Goal: Information Seeking & Learning: Learn about a topic

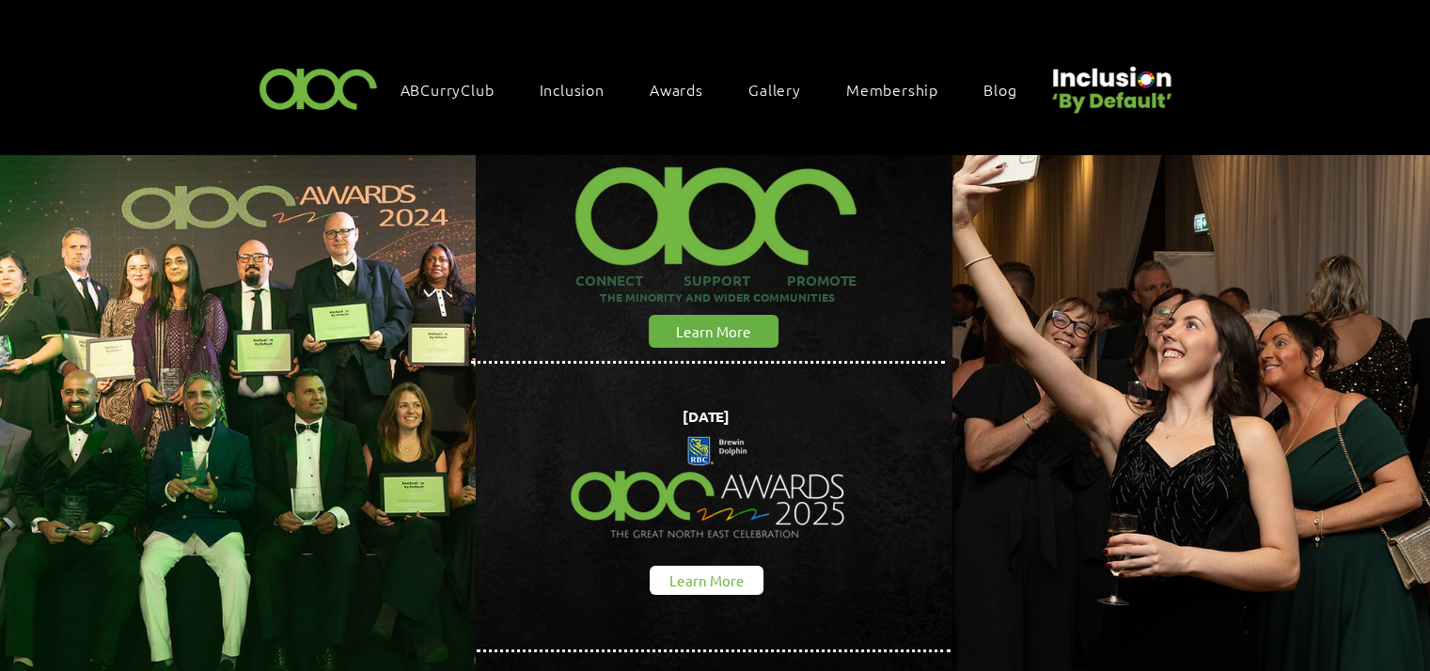
click at [663, 569] on link "Learn More" at bounding box center [707, 580] width 114 height 29
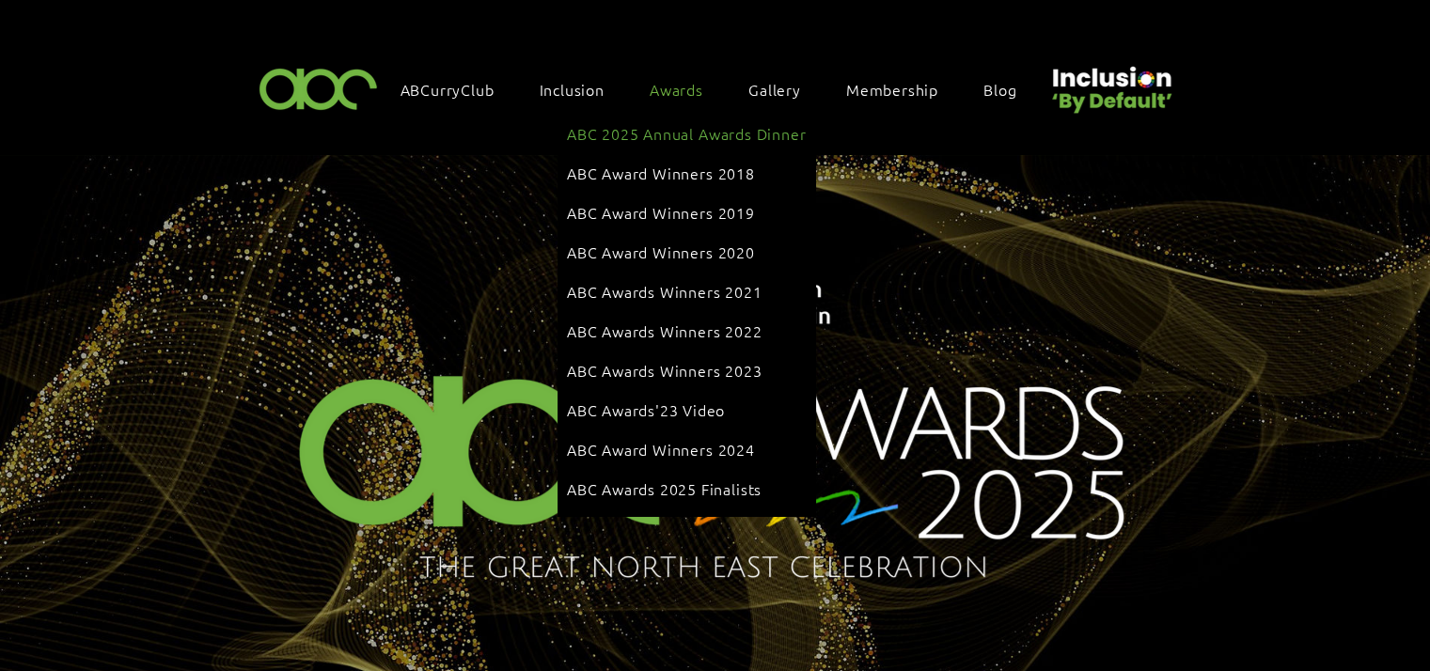
click at [684, 93] on span "Awards" at bounding box center [677, 89] width 54 height 21
click at [661, 478] on span "ABC Awards 2025 Finalists" at bounding box center [664, 488] width 195 height 21
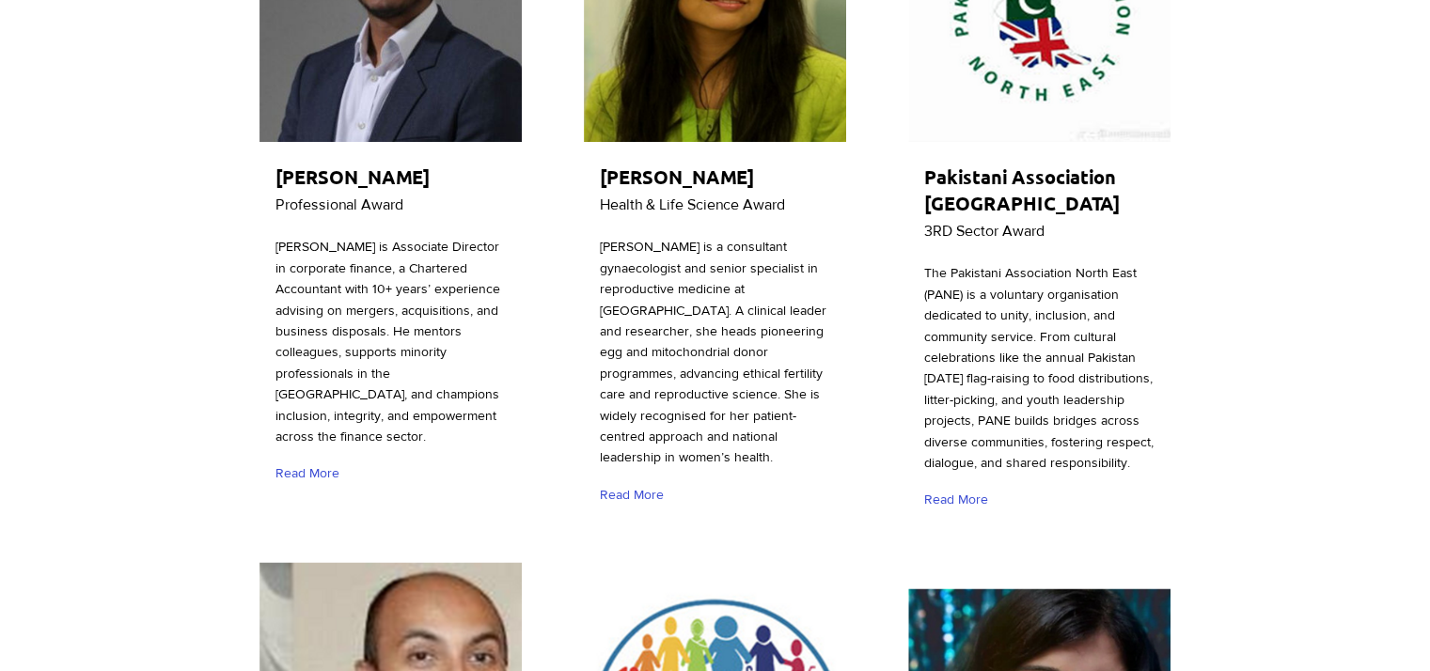
scroll to position [564, 0]
